Goal: Information Seeking & Learning: Learn about a topic

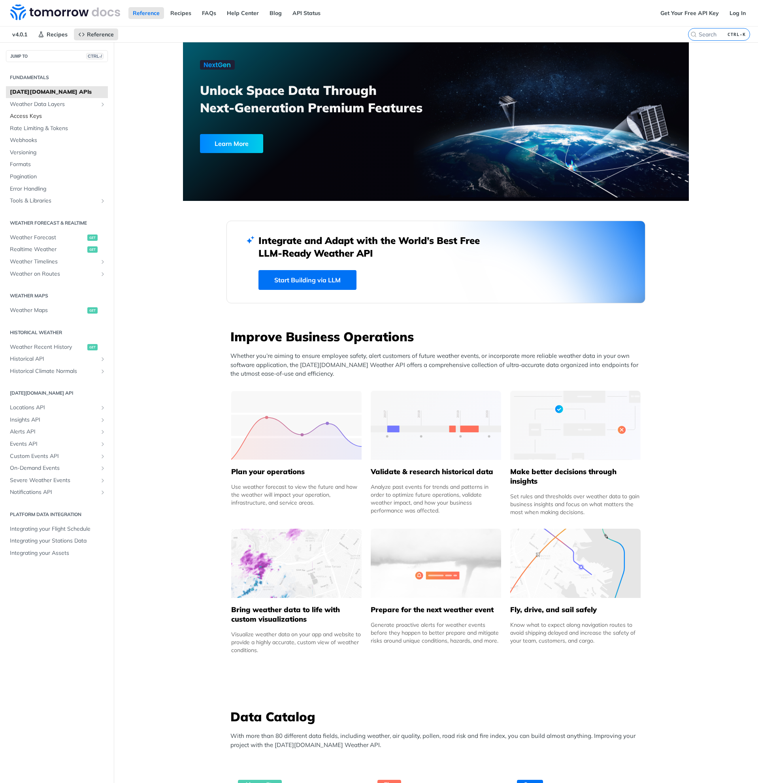
click at [38, 113] on span "Access Keys" at bounding box center [58, 116] width 96 height 8
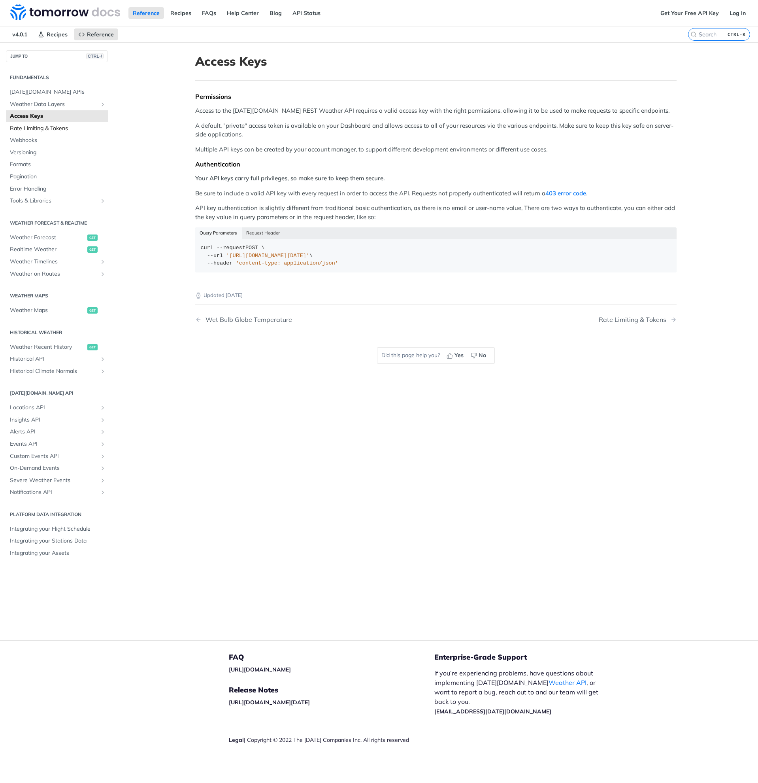
click at [36, 130] on span "Rate Limiting & Tokens" at bounding box center [58, 129] width 96 height 8
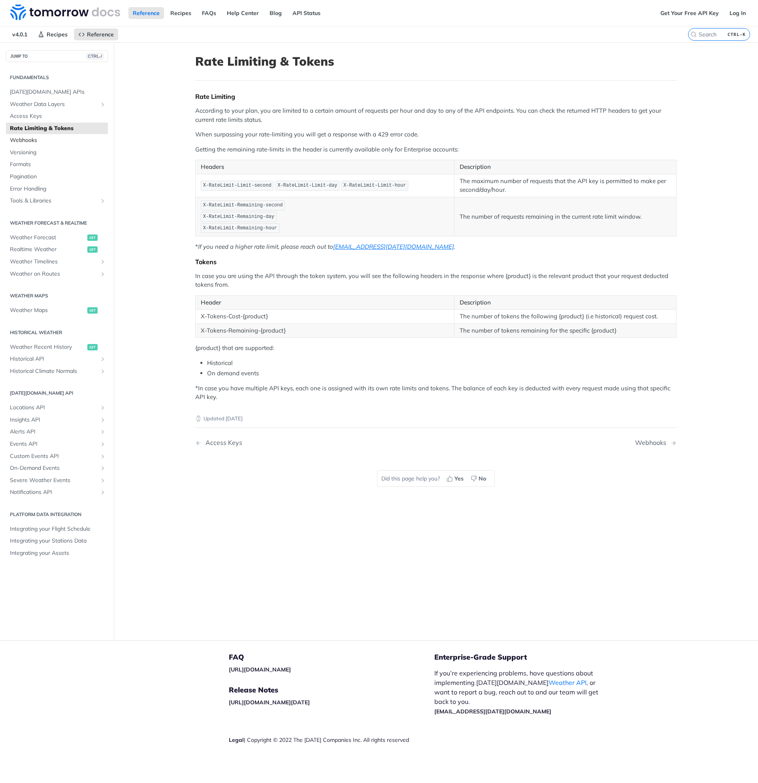
click at [21, 146] on link "Webhooks" at bounding box center [57, 140] width 102 height 12
